Goal: Information Seeking & Learning: Learn about a topic

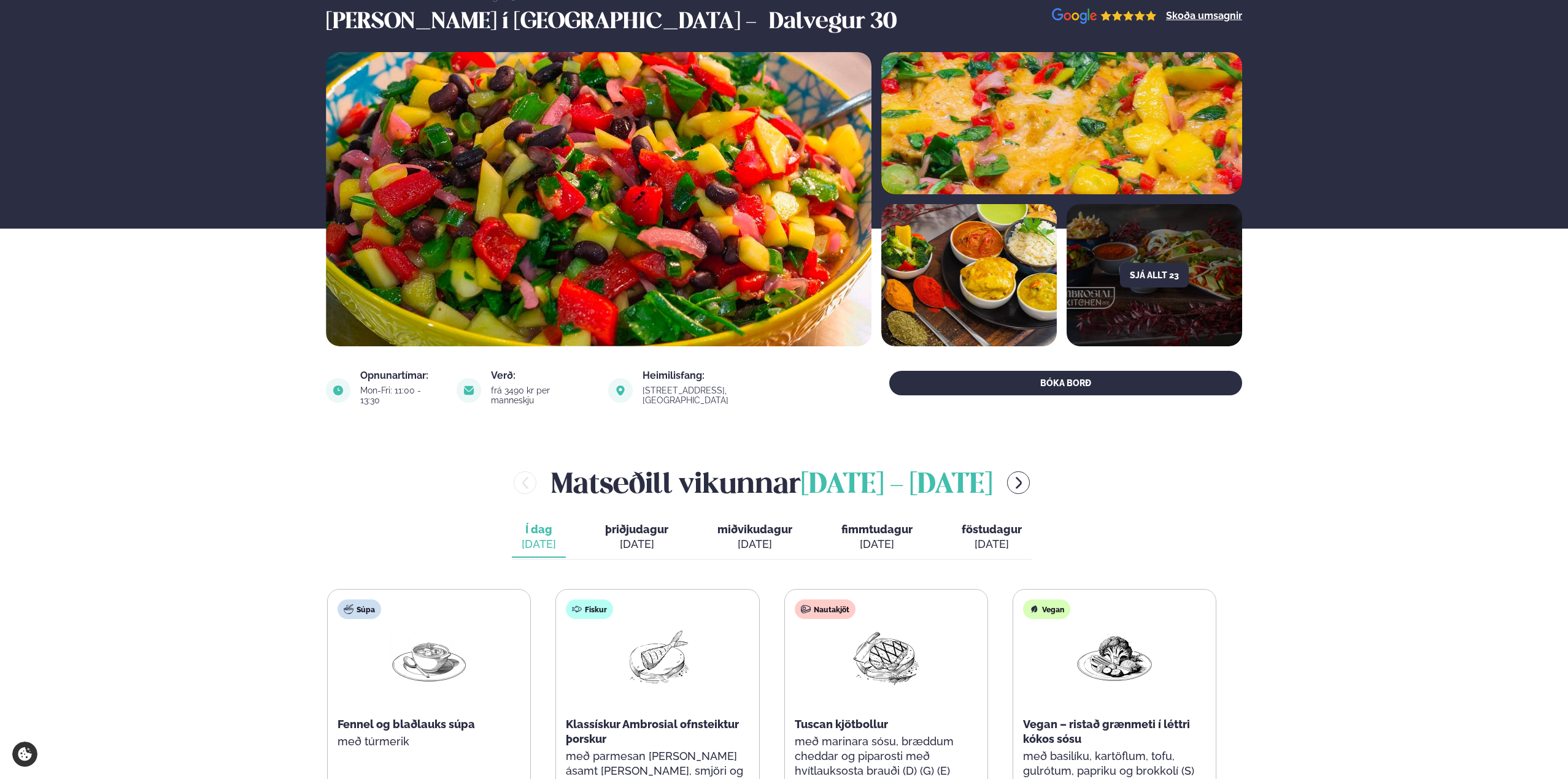
scroll to position [184, 0]
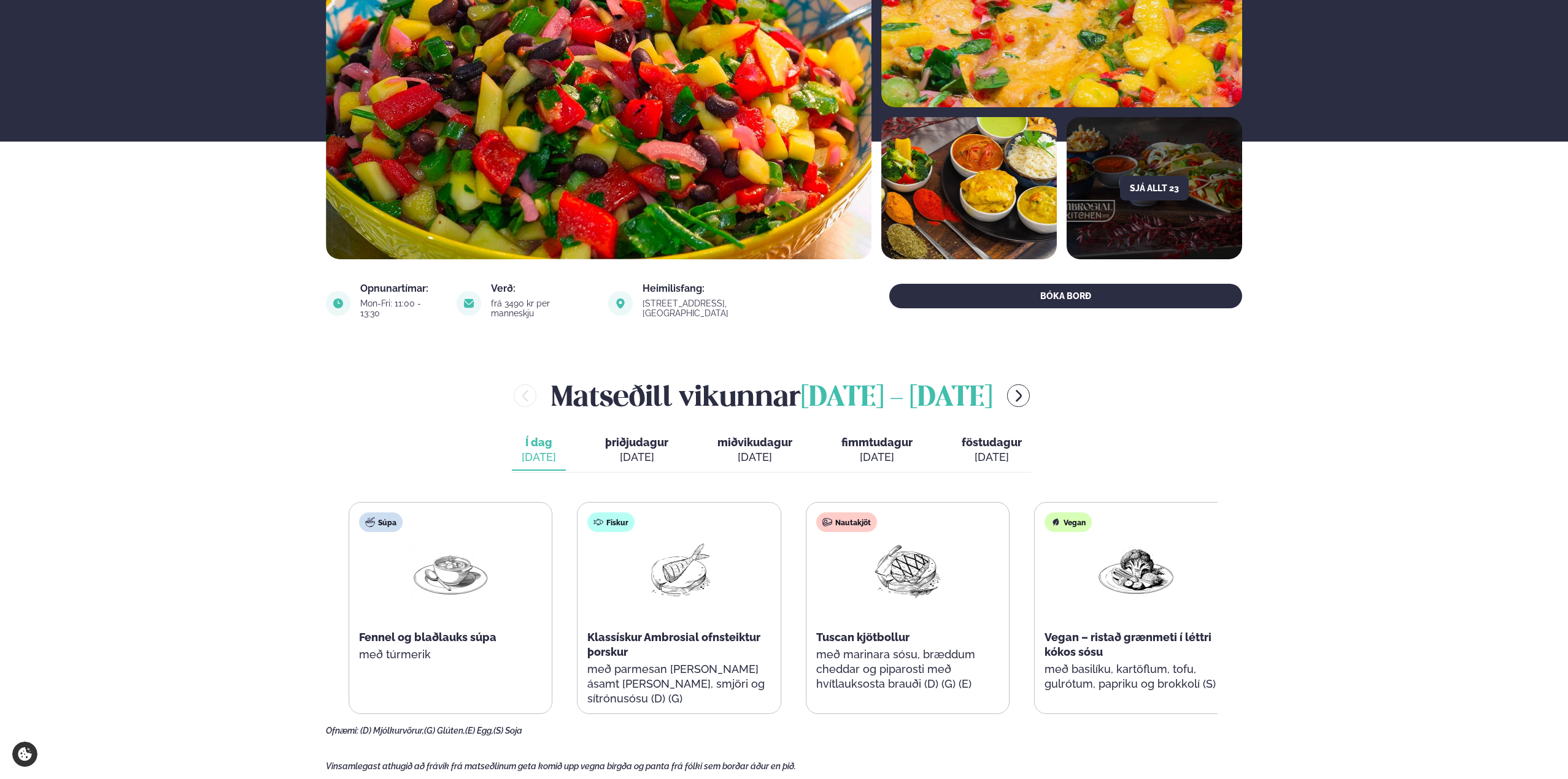
click at [890, 572] on div "Nautakjöt Tuscan kjötbollur með marinara sósu, bræddum cheddar og piparosti með…" at bounding box center [908, 608] width 203 height 211
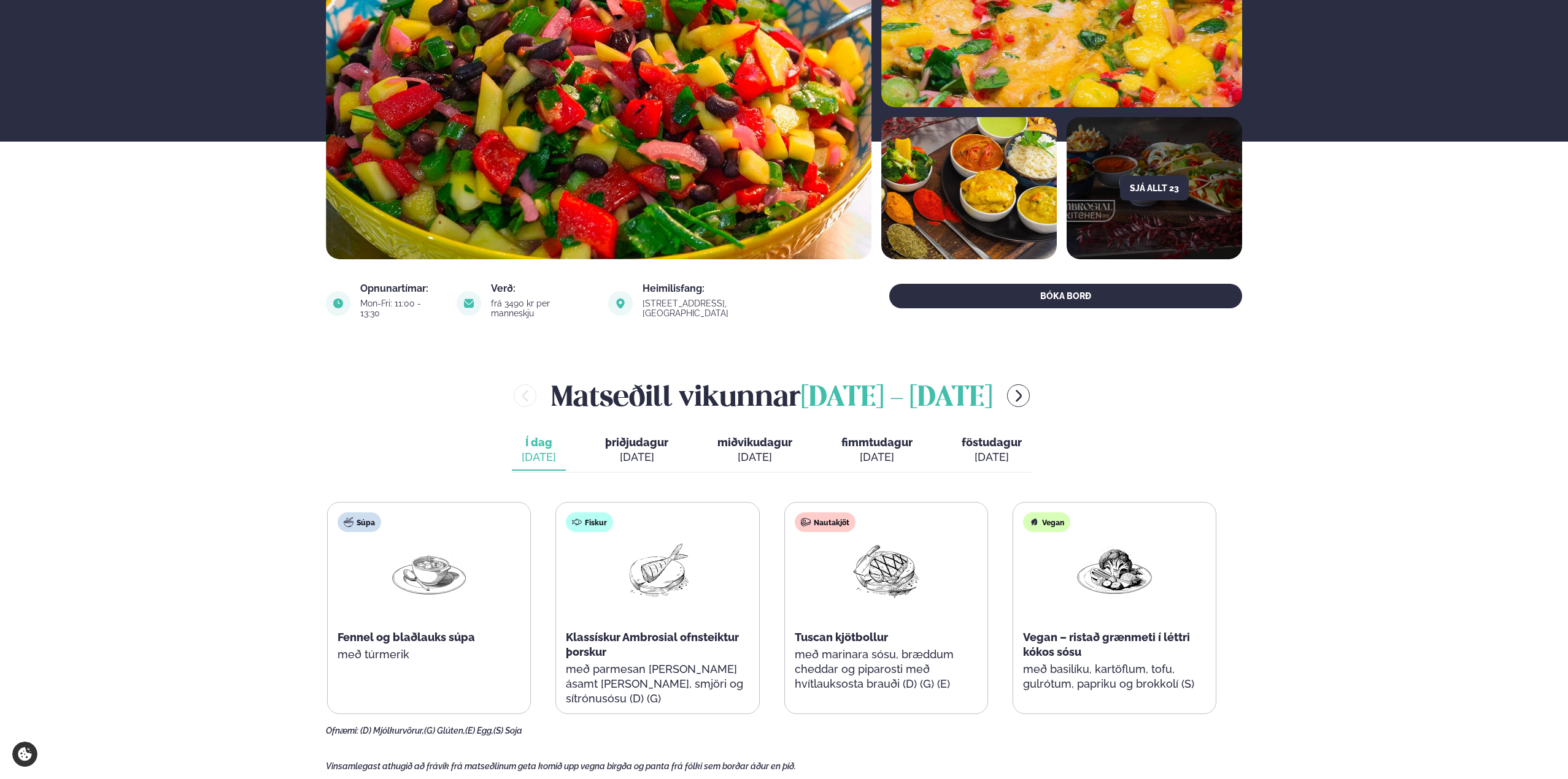
click at [641, 450] on div "[DATE]" at bounding box center [636, 457] width 64 height 15
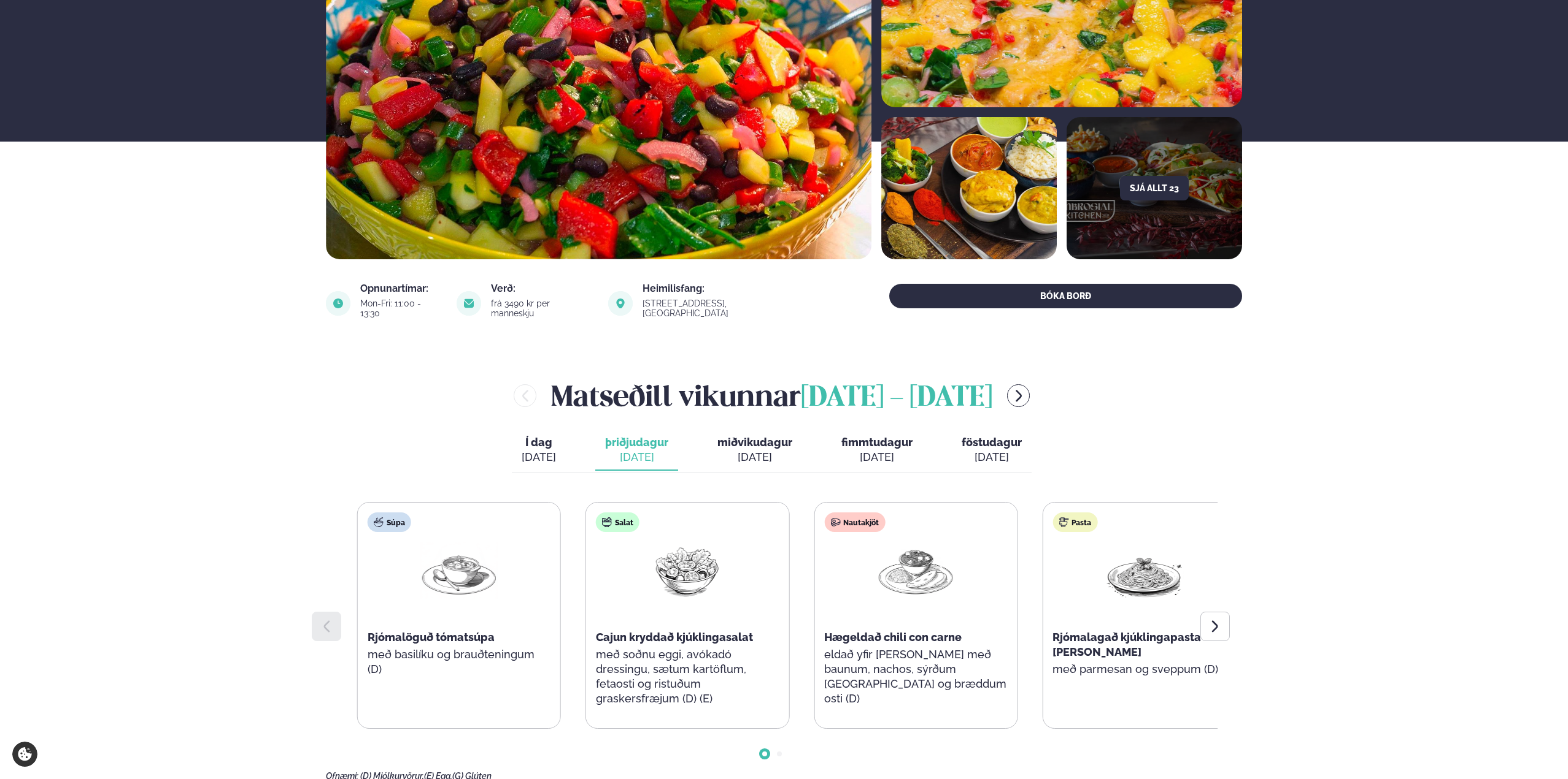
click at [1085, 676] on div "Súpa Rjómalöguð tómatsúpa með basilíku og brauðteningum (D) Salat Cajun kryddað…" at bounding box center [802, 616] width 889 height 227
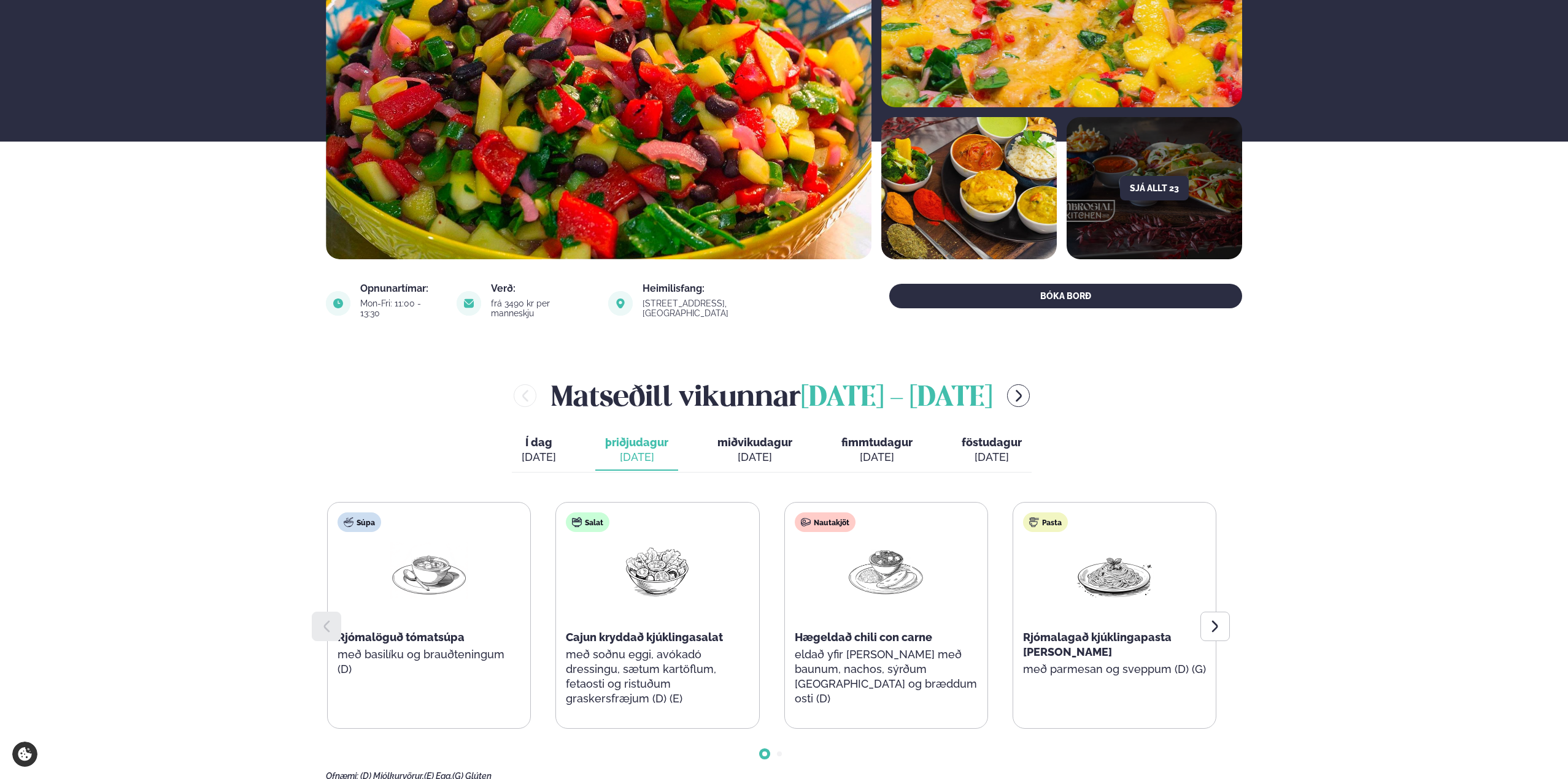
click at [548, 437] on span "Í dag" at bounding box center [538, 443] width 34 height 15
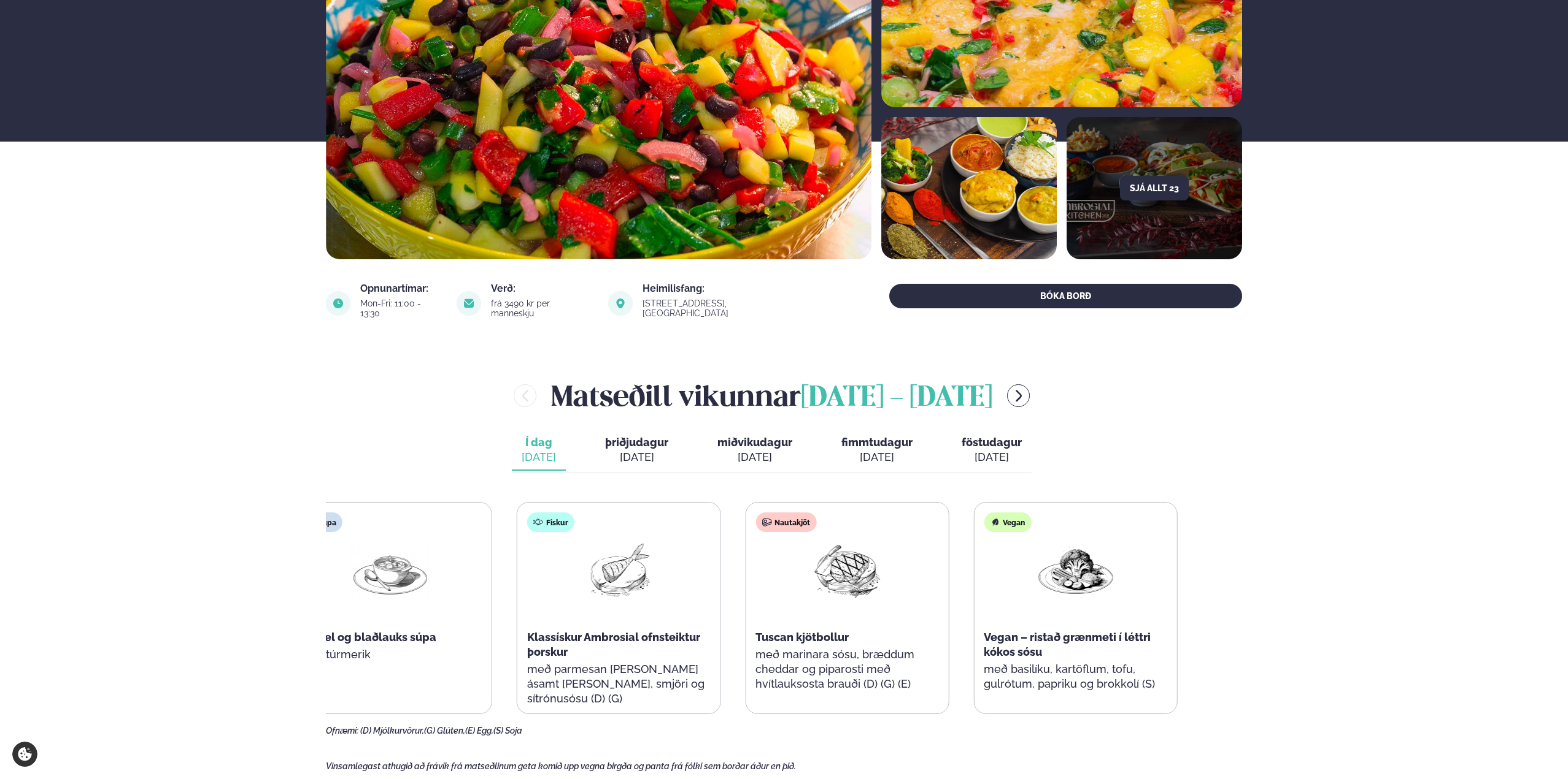
click at [597, 585] on img at bounding box center [618, 571] width 78 height 57
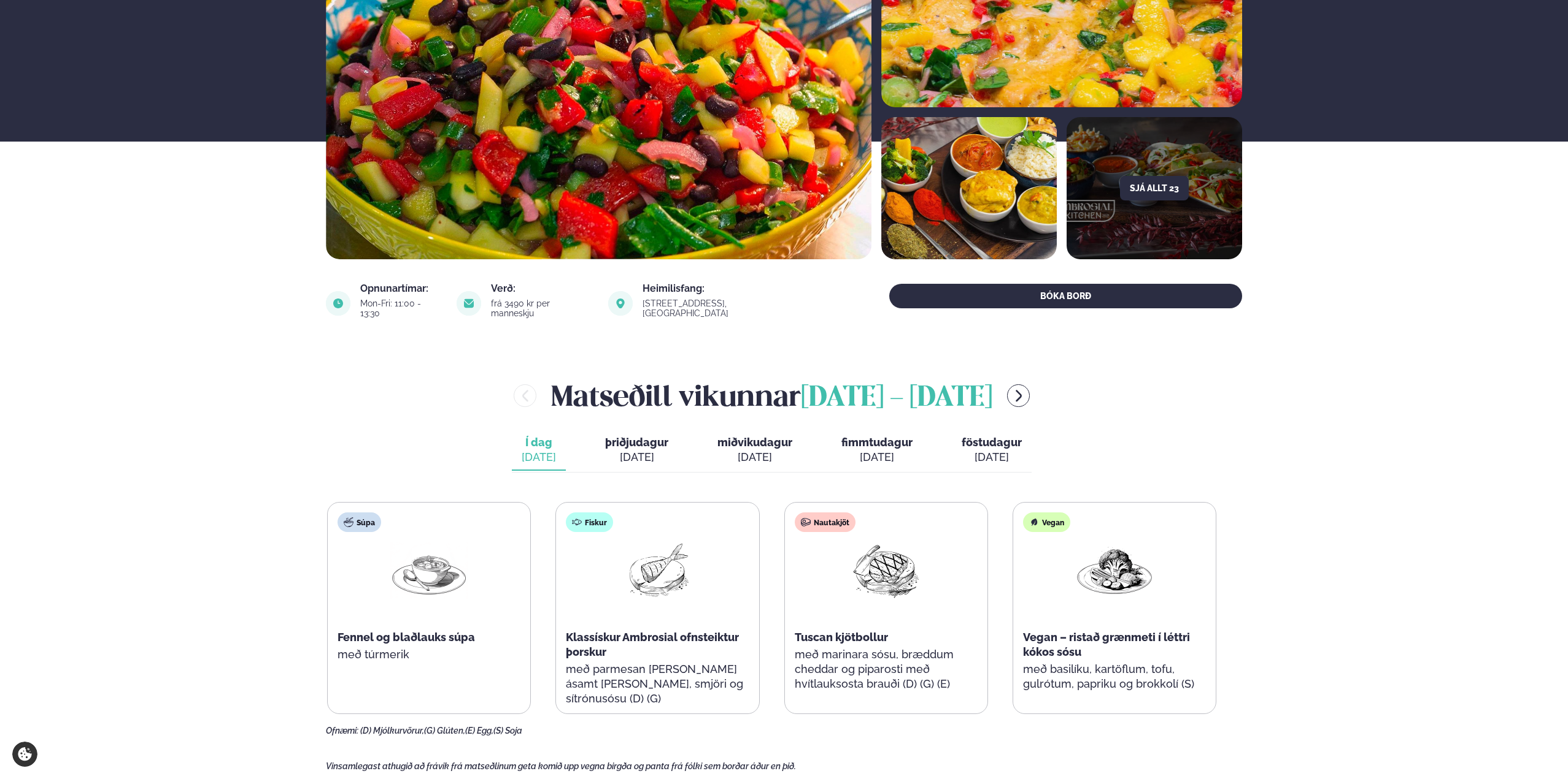
click at [634, 436] on span "þriðjudagur" at bounding box center [636, 443] width 64 height 13
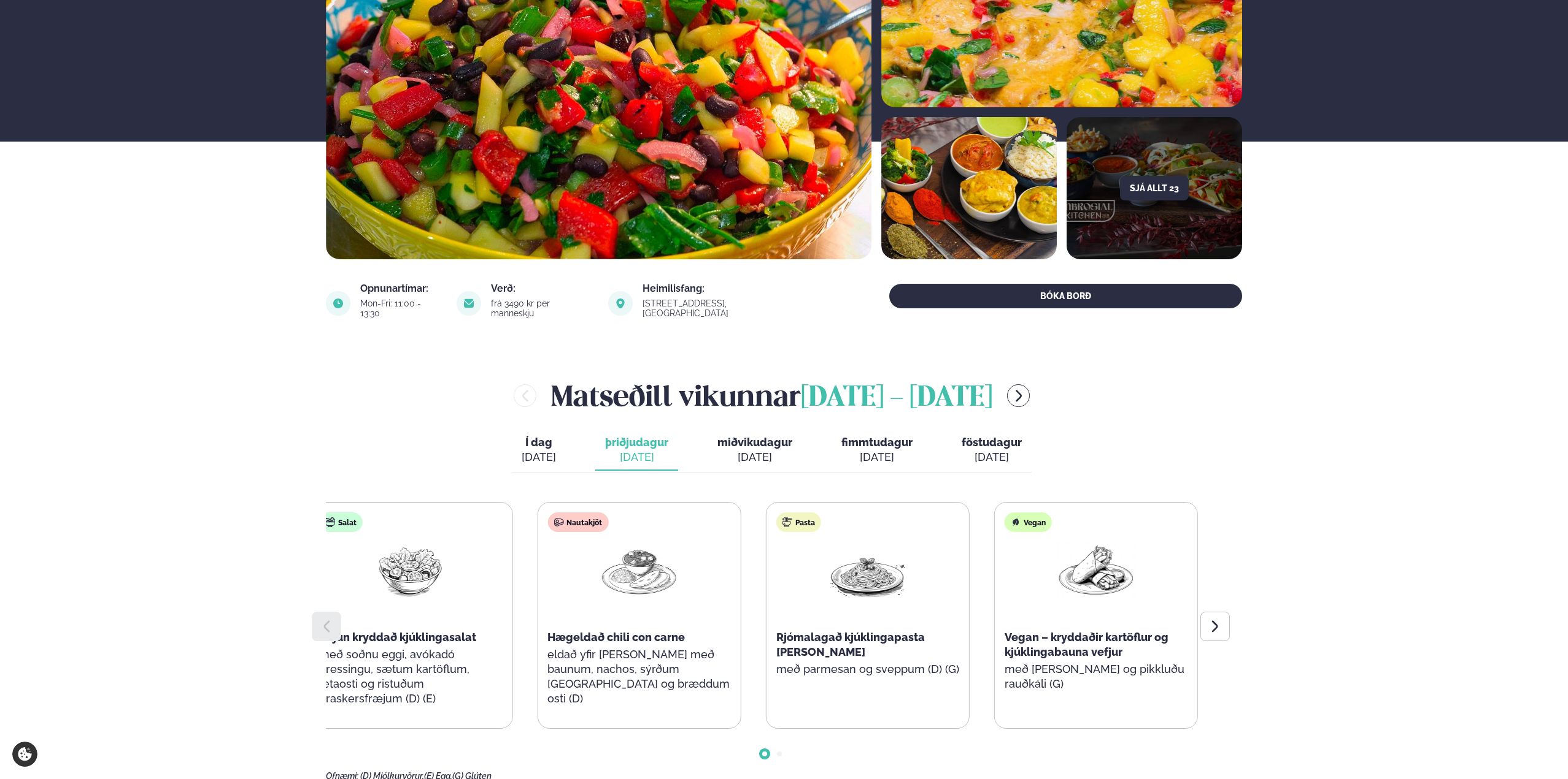
click at [543, 580] on div "Nautakjöt Hægeldað chili con carne eldað yfir [PERSON_NAME] með baunum, nachos,…" at bounding box center [639, 615] width 203 height 226
click at [668, 576] on div "Nautakjöt Hægeldað chili con carne eldað yfir [PERSON_NAME] með baunum, nachos,…" at bounding box center [641, 615] width 203 height 226
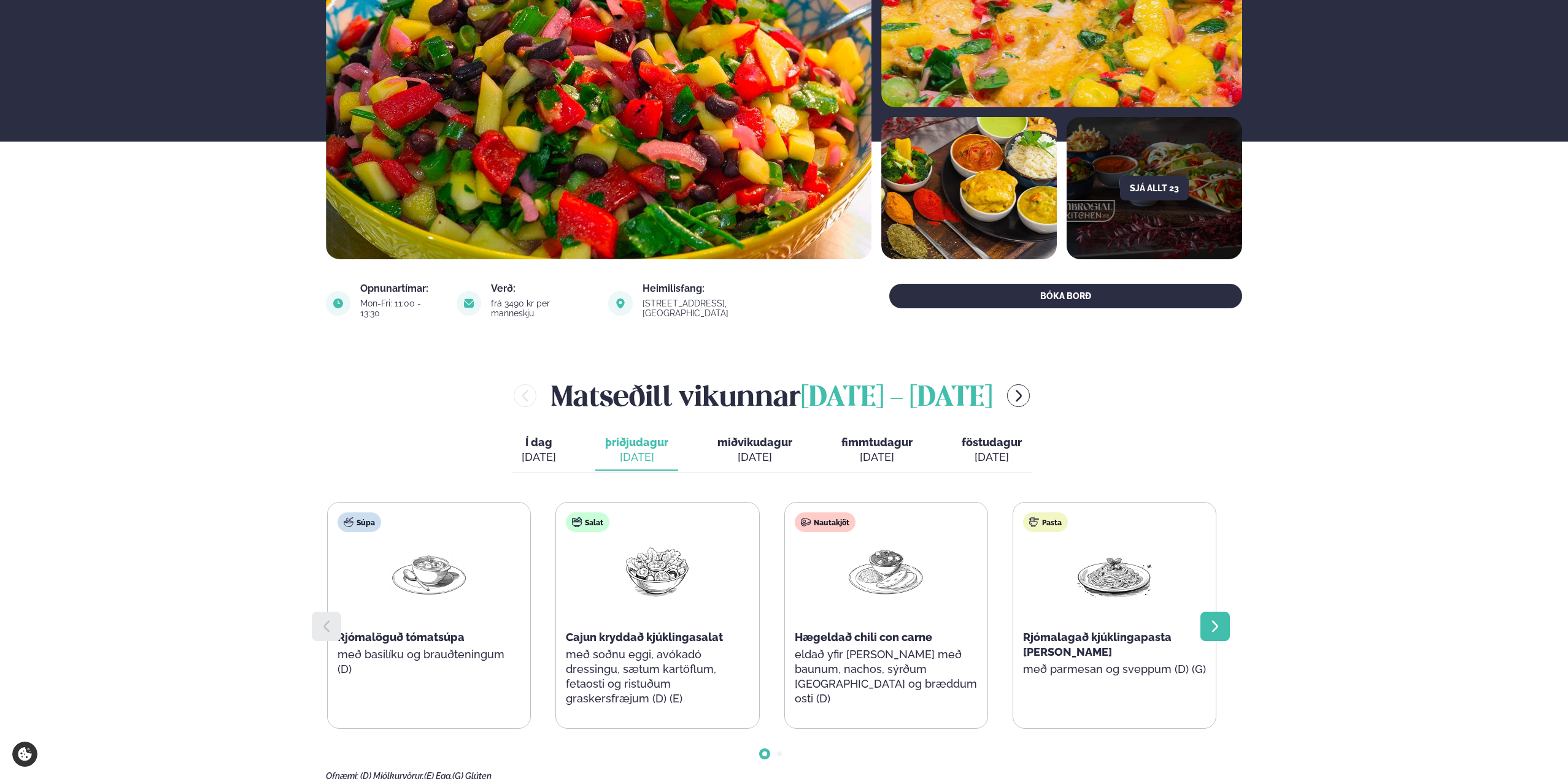
click at [1222, 617] on div at bounding box center [1215, 627] width 30 height 30
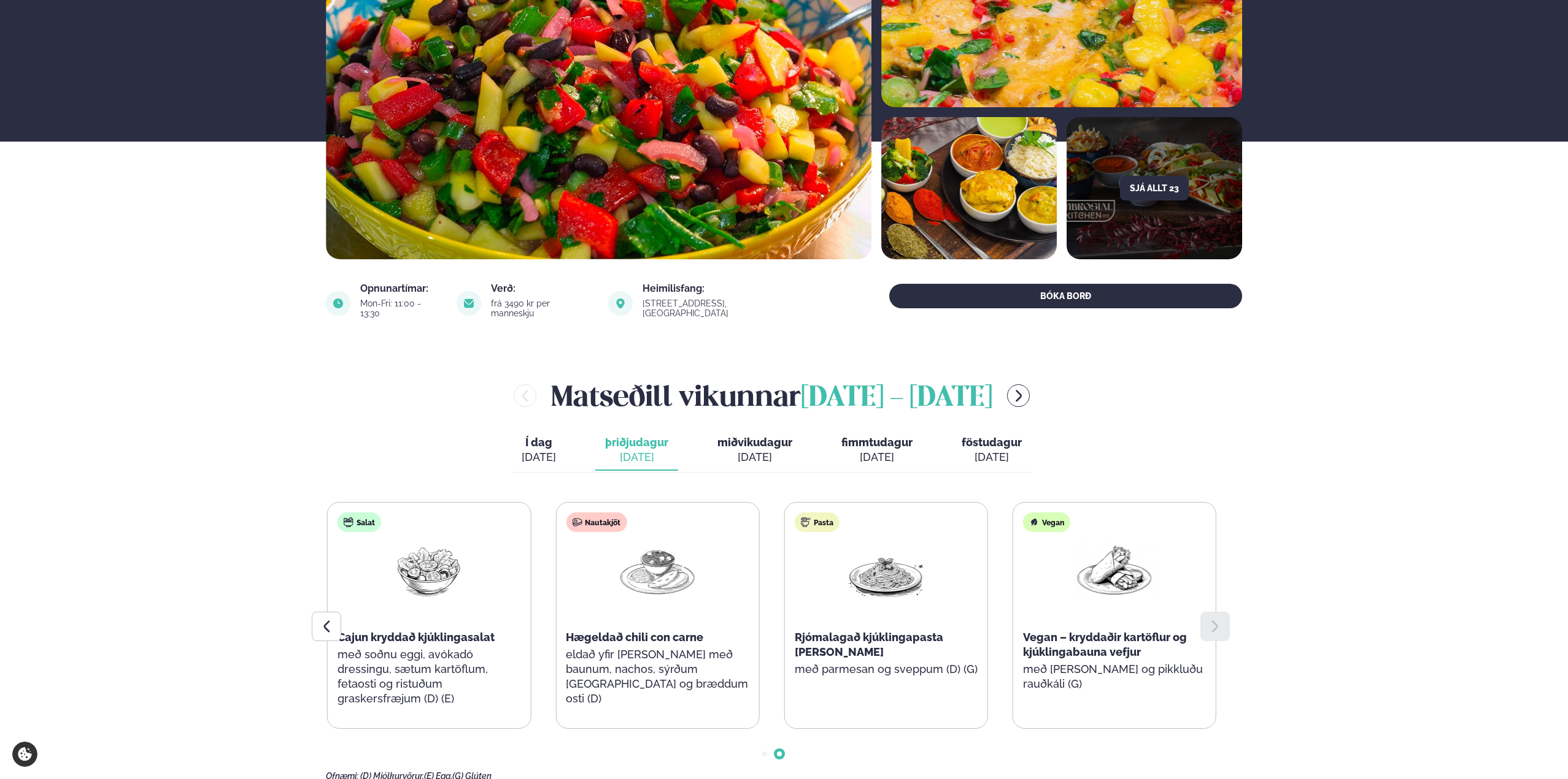
click at [753, 431] on button "miðvikudagur mið. [DATE]" at bounding box center [754, 451] width 94 height 41
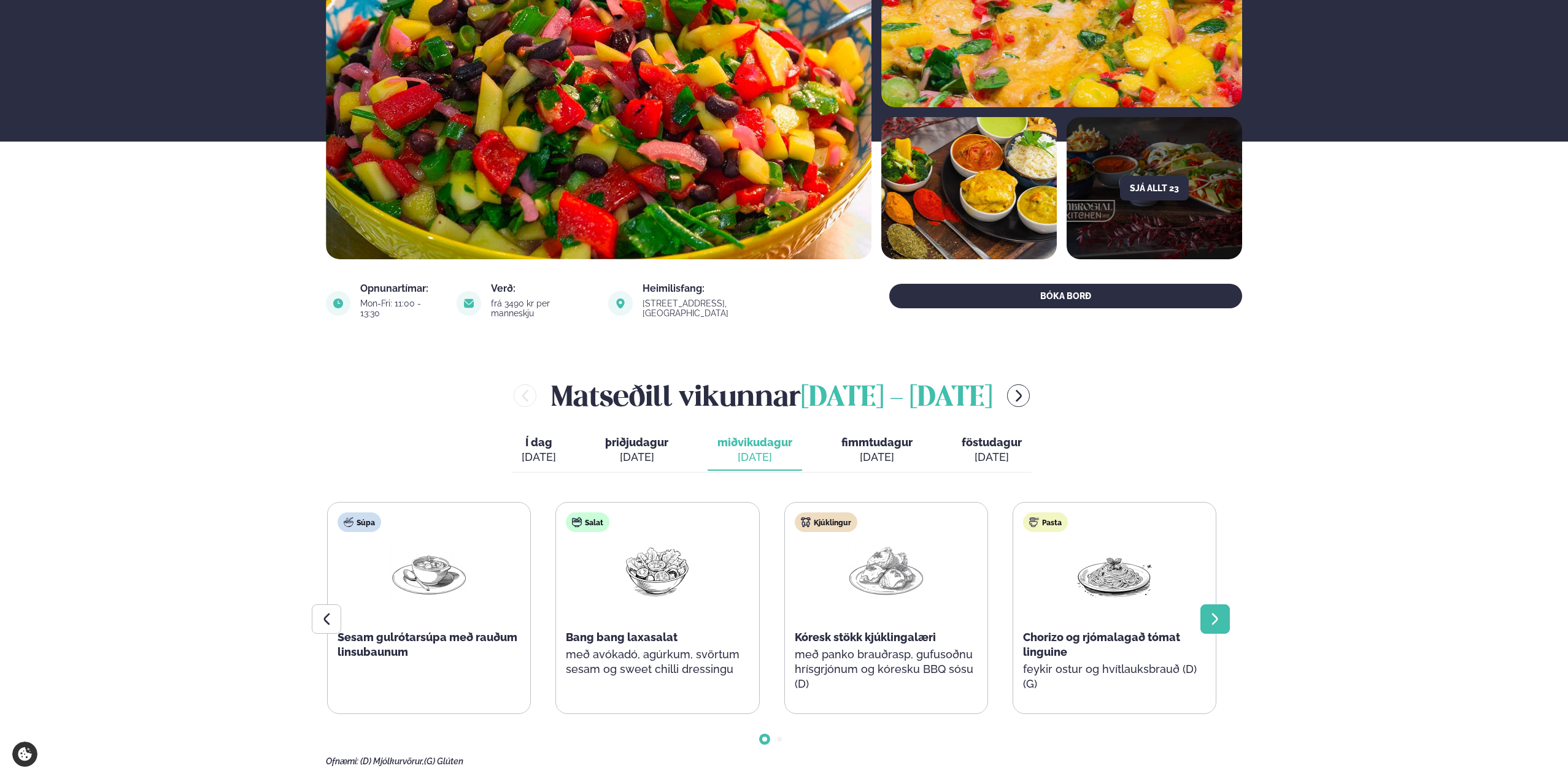
click at [1217, 614] on icon at bounding box center [1215, 620] width 6 height 12
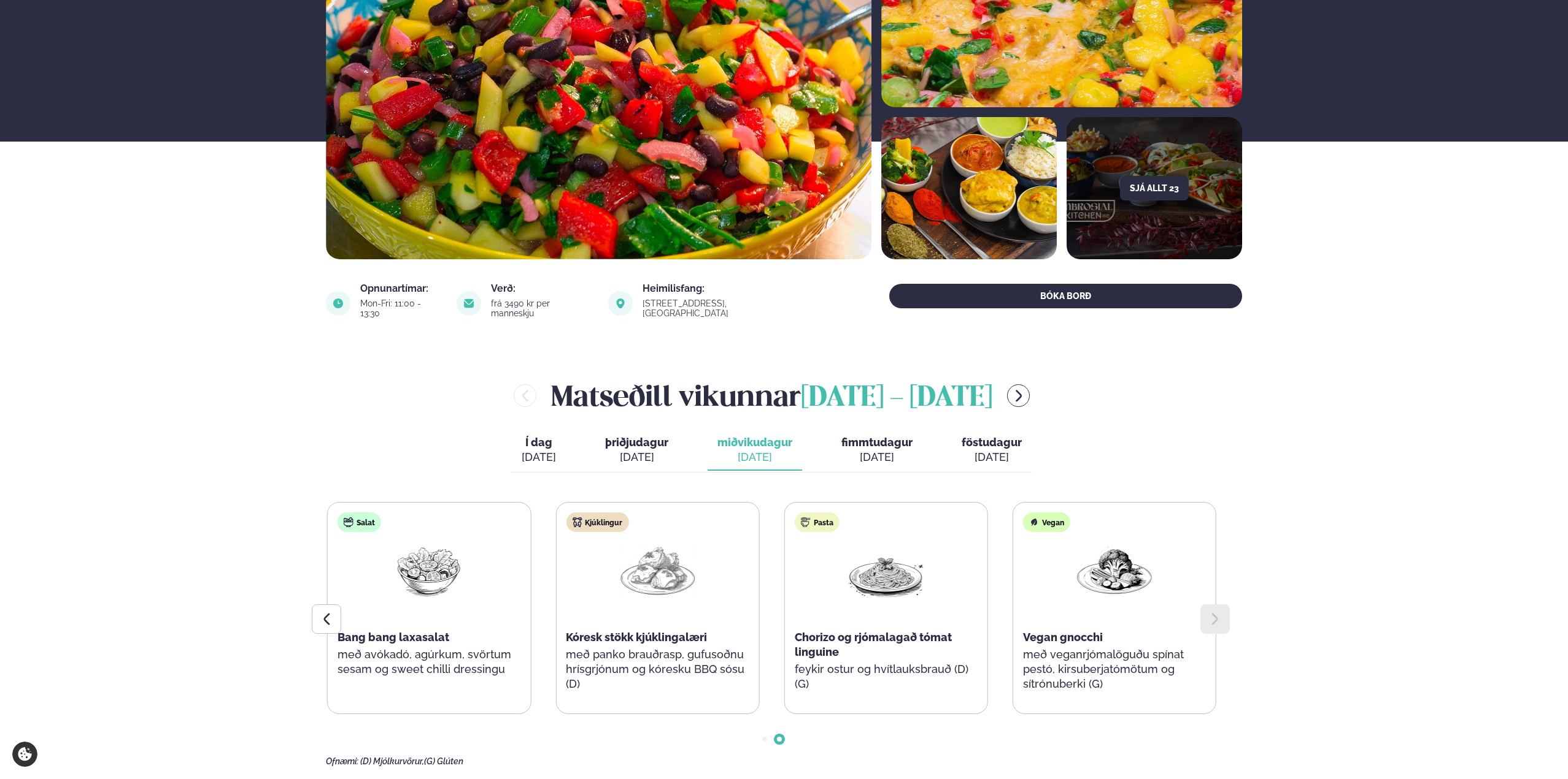
click at [873, 450] on div "[DATE]" at bounding box center [876, 457] width 71 height 15
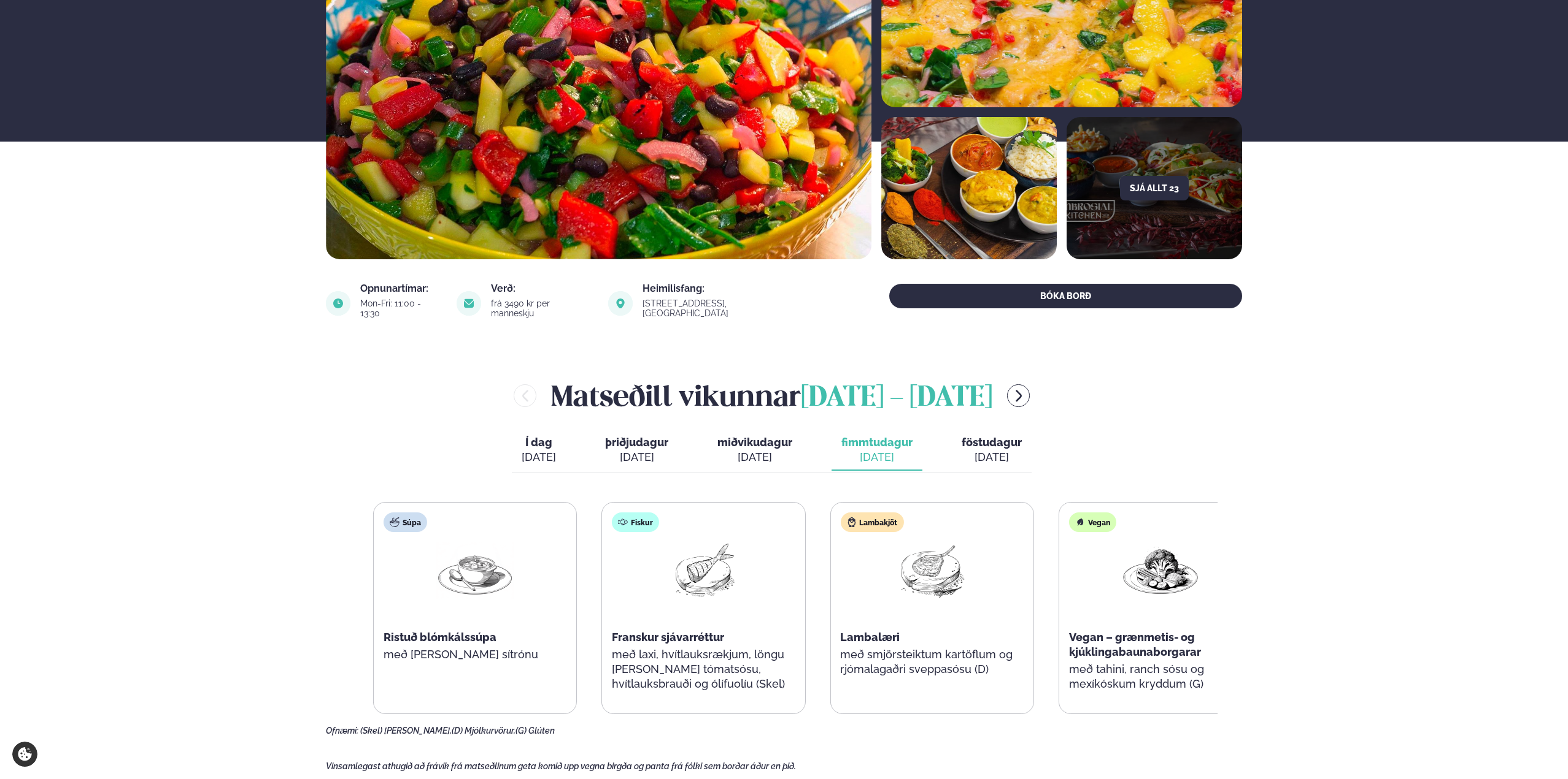
click at [909, 643] on div "Lambakjöt Lambalæri með smjörsteiktum kartöflum og rjómalagaðri sveppasósu (D)" at bounding box center [932, 600] width 203 height 196
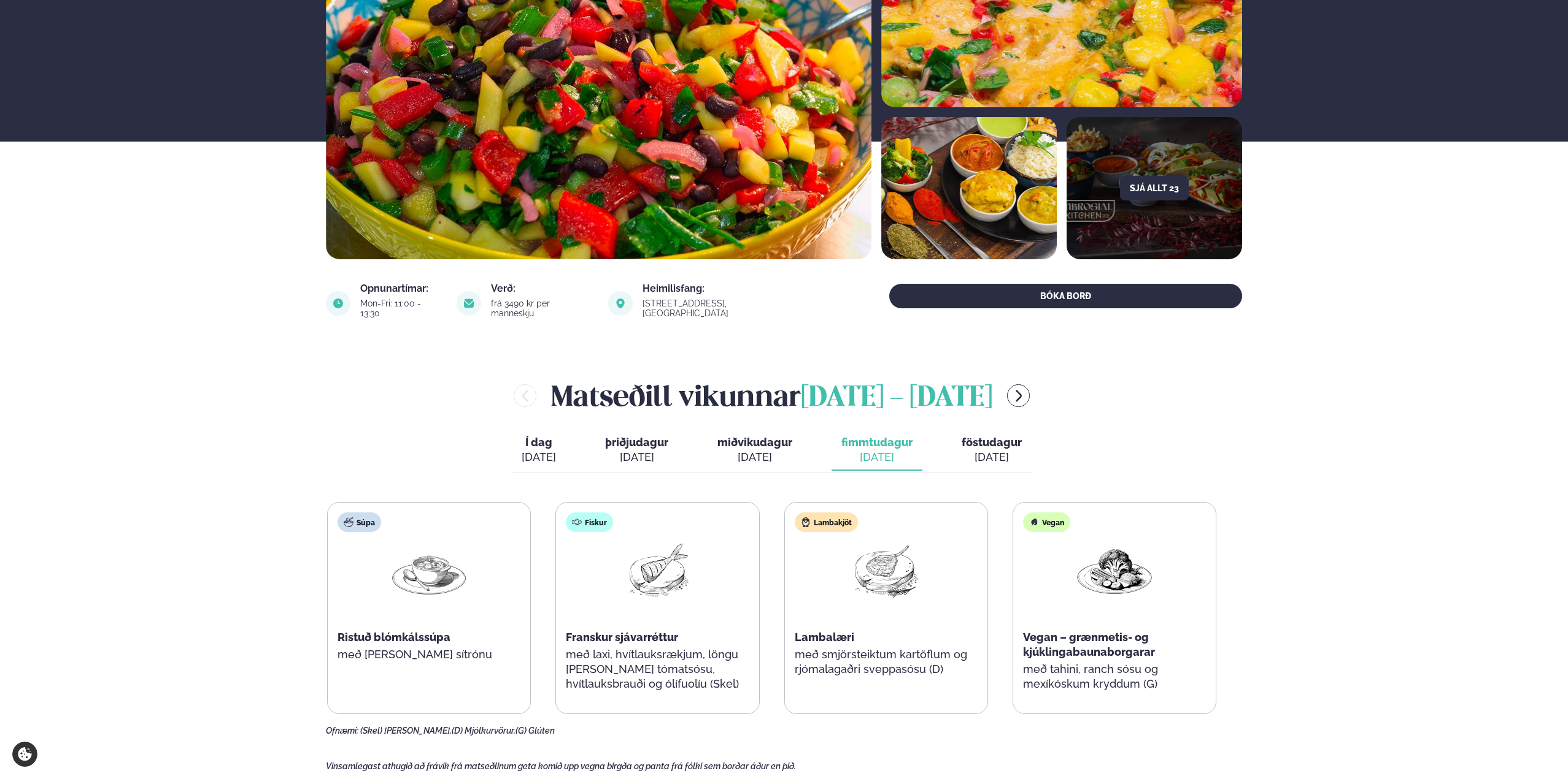
click at [991, 450] on div "[DATE]" at bounding box center [991, 457] width 60 height 15
